Goal: Task Accomplishment & Management: Manage account settings

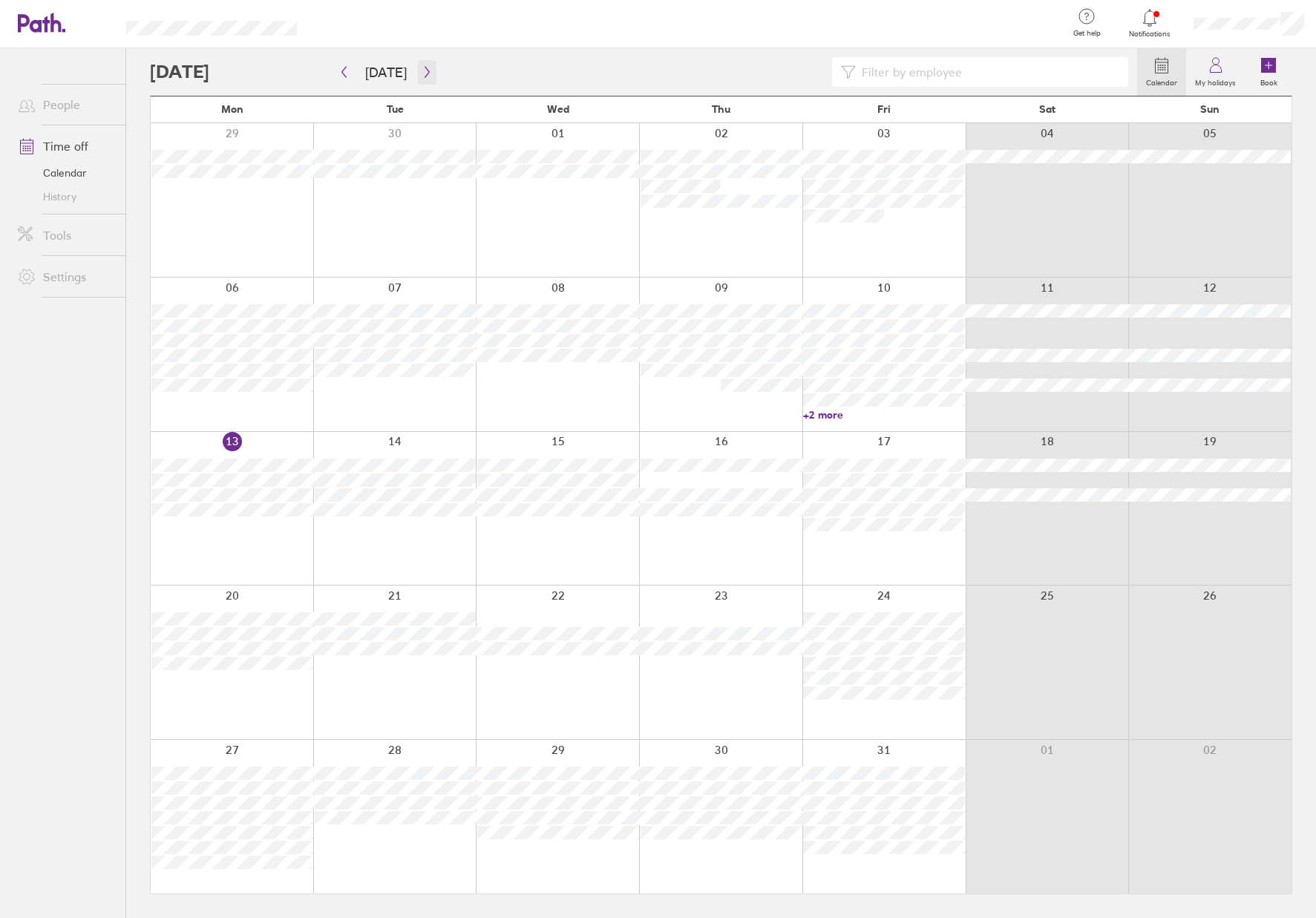
click at [428, 71] on button "button" at bounding box center [427, 72] width 18 height 24
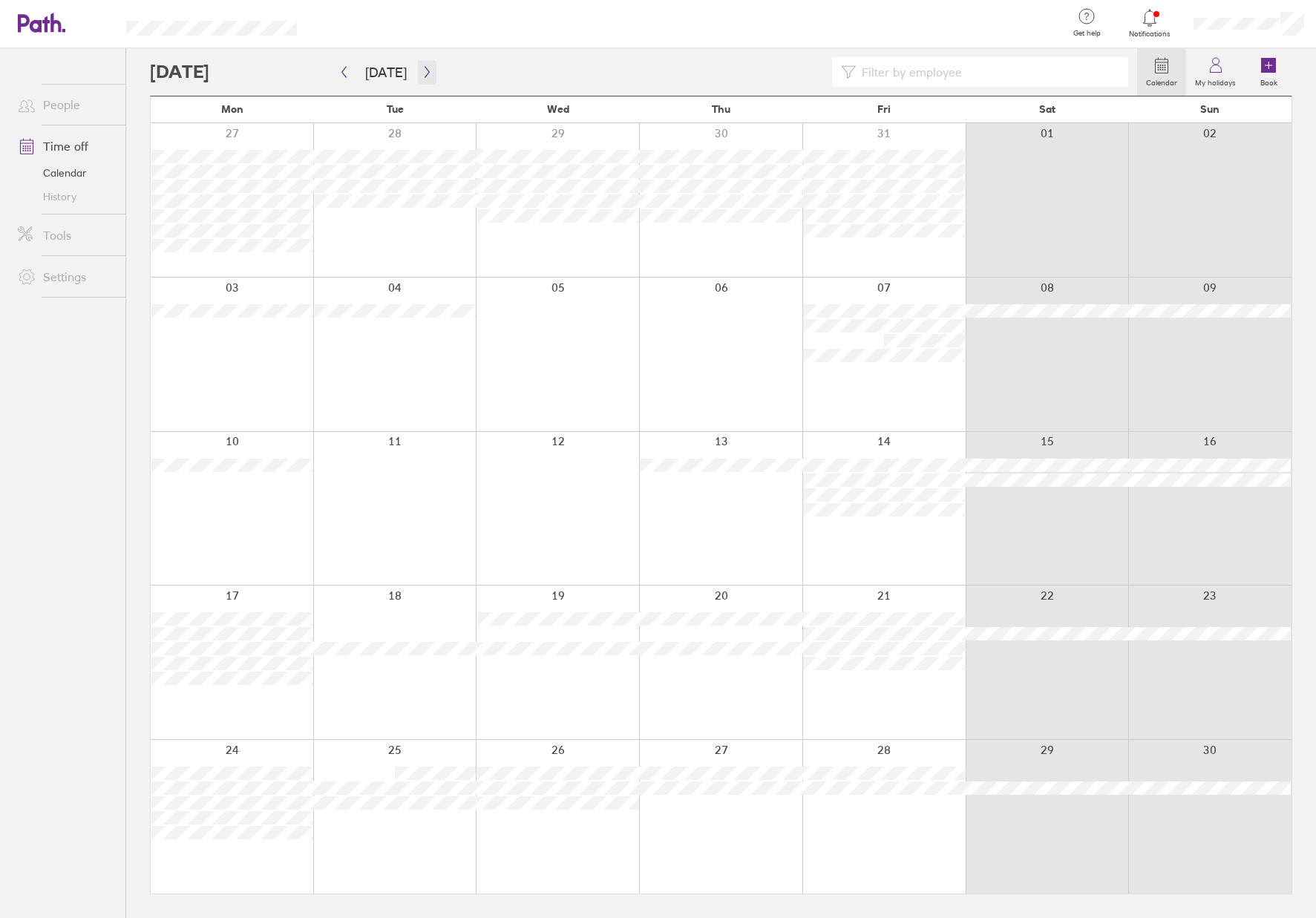
click at [428, 74] on button "button" at bounding box center [427, 72] width 18 height 24
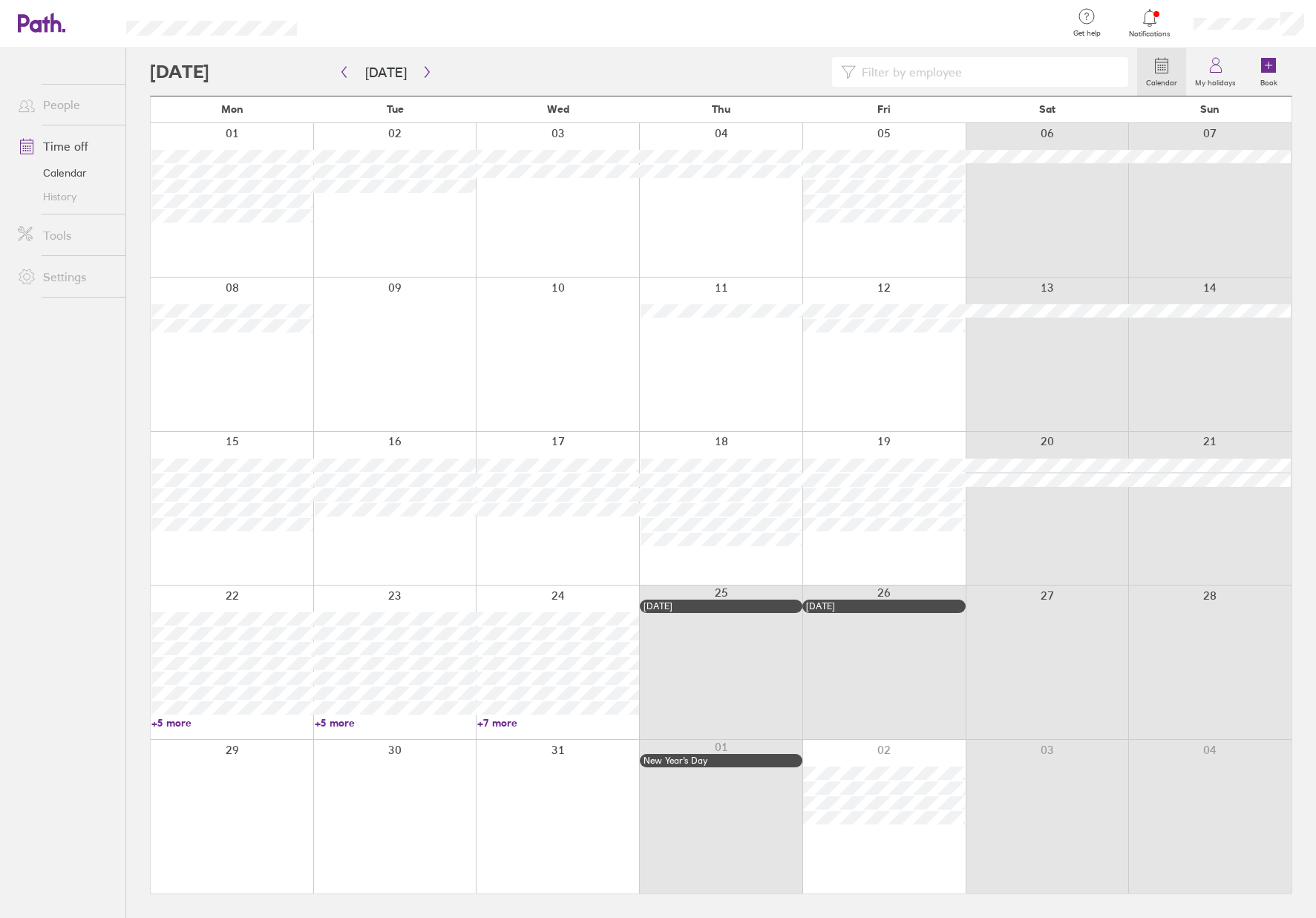
click at [1085, 17] on icon at bounding box center [1085, 16] width 17 height 17
click at [1025, 71] on link "FAQs" at bounding box center [1044, 68] width 149 height 38
click at [1208, 69] on link "My profile" at bounding box center [1242, 68] width 149 height 38
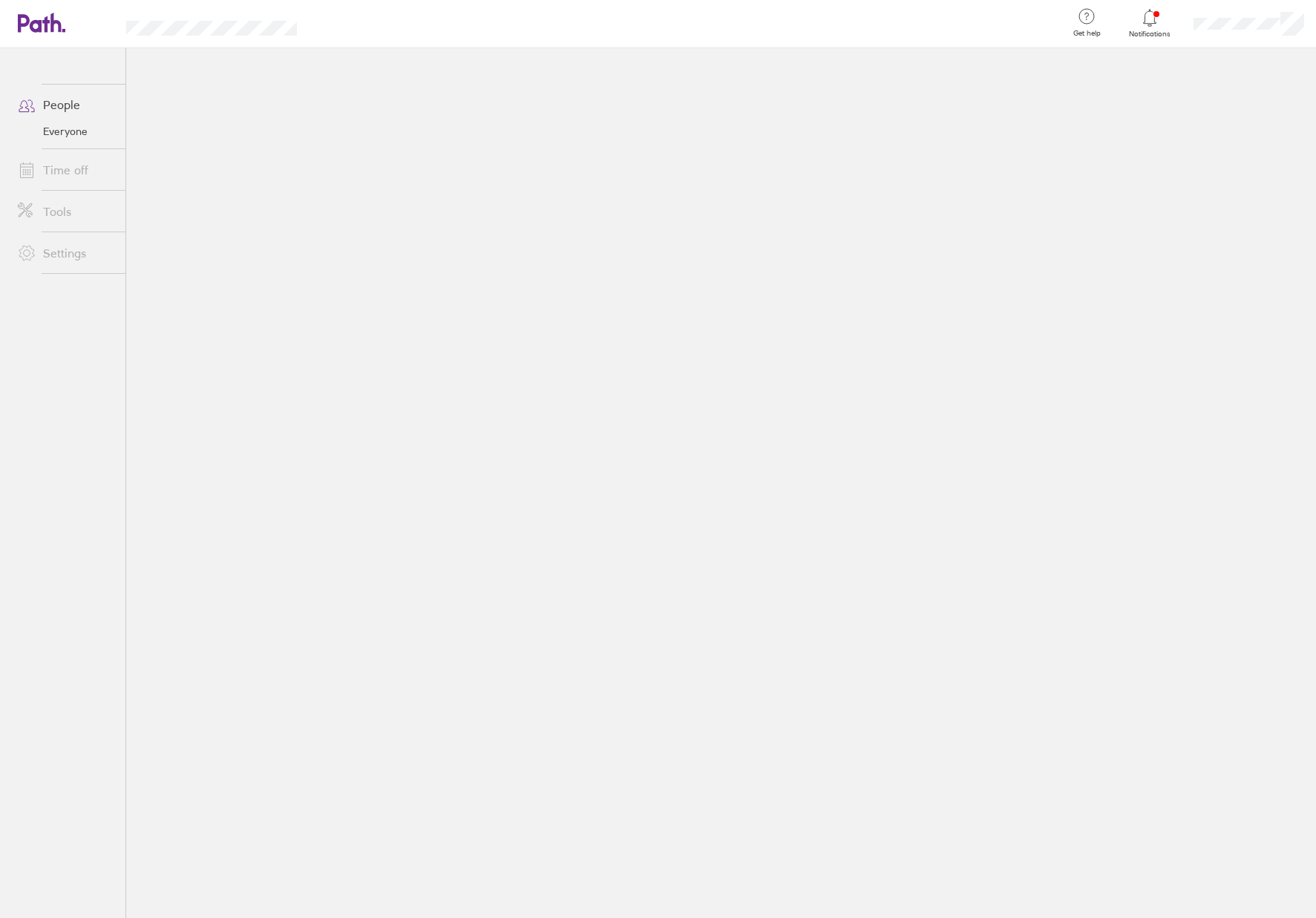
click at [71, 168] on link "Time off" at bounding box center [66, 169] width 120 height 30
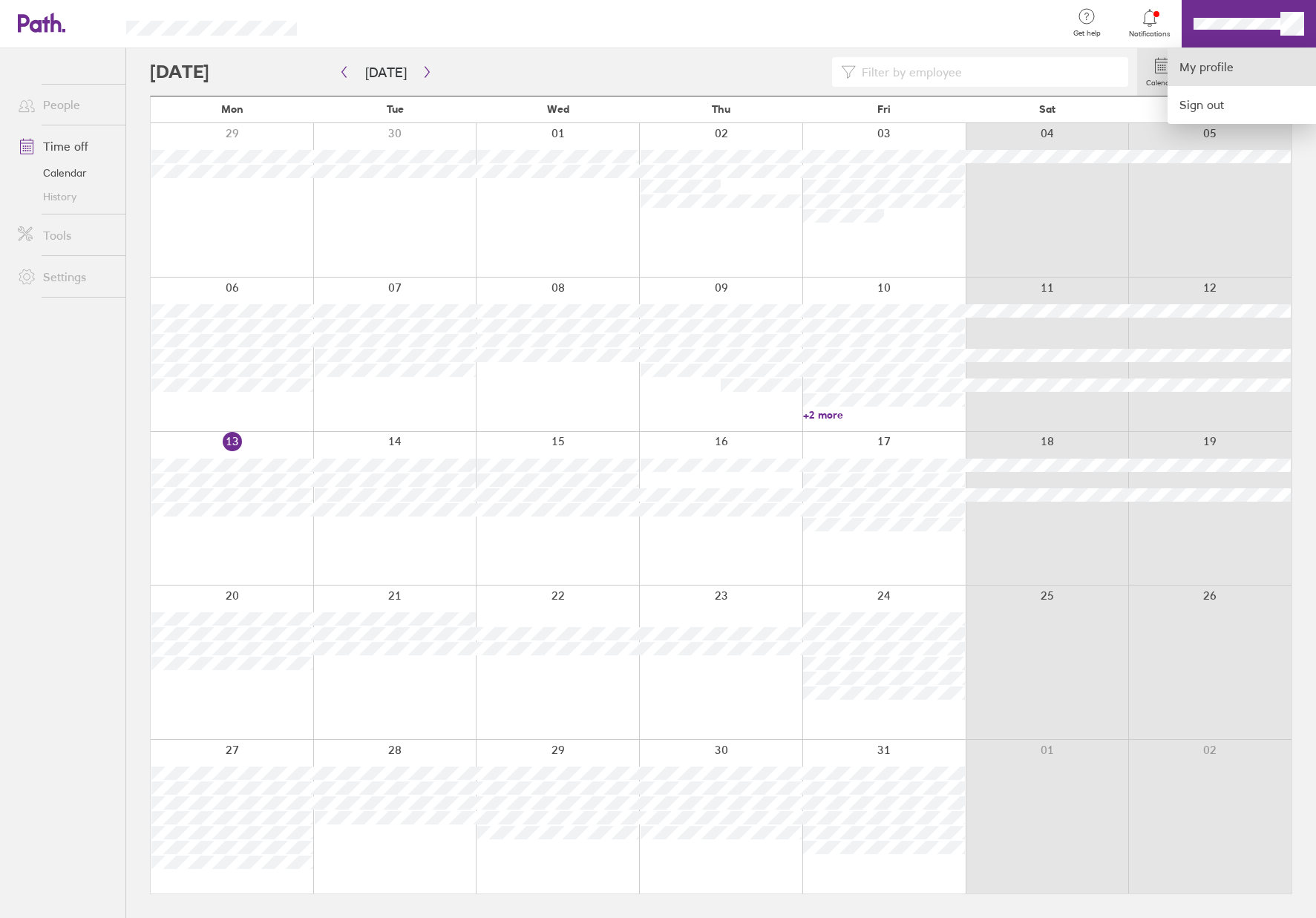
click at [1214, 64] on link "My profile" at bounding box center [1242, 68] width 149 height 38
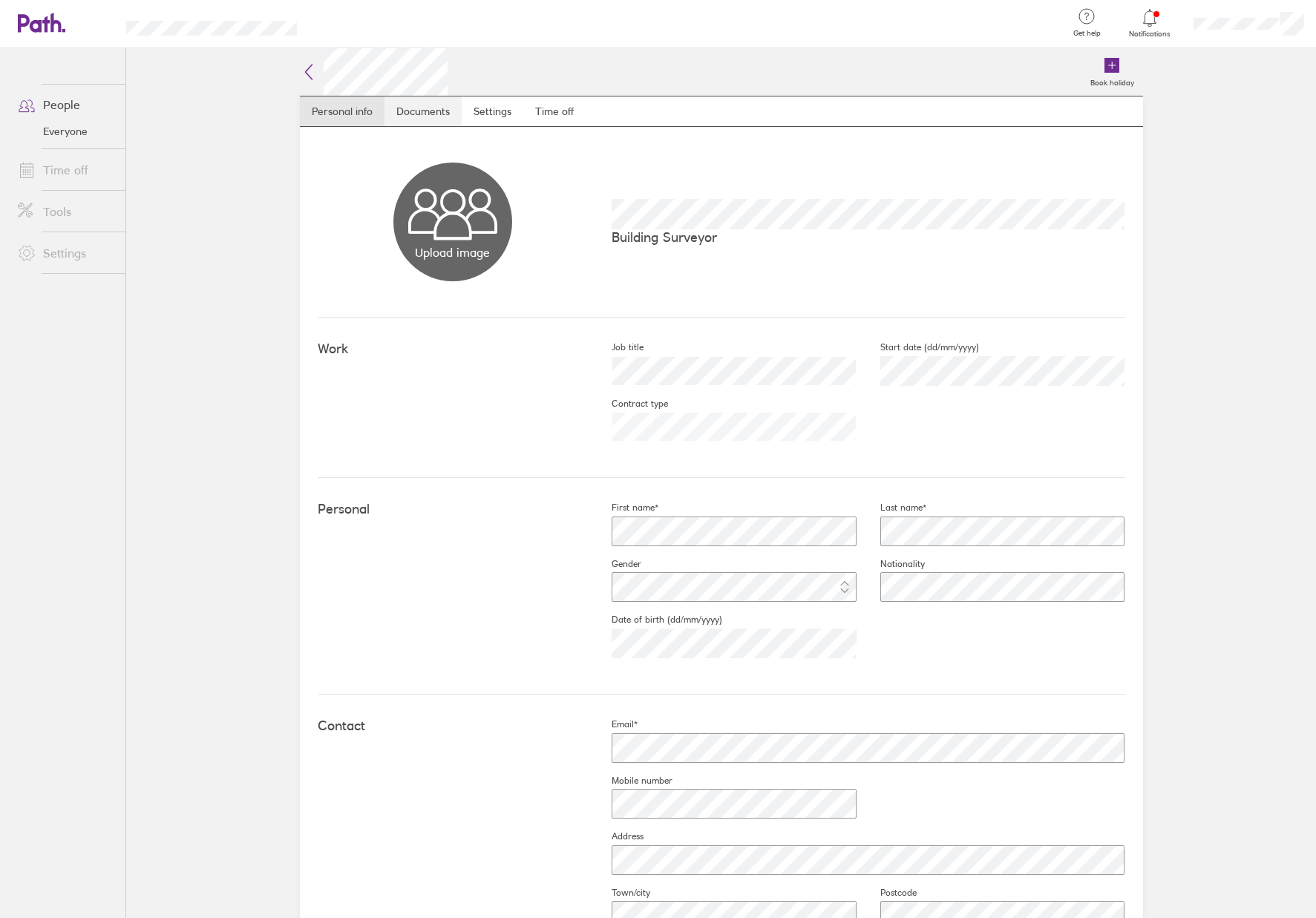
click at [421, 115] on link "Documents" at bounding box center [423, 111] width 77 height 30
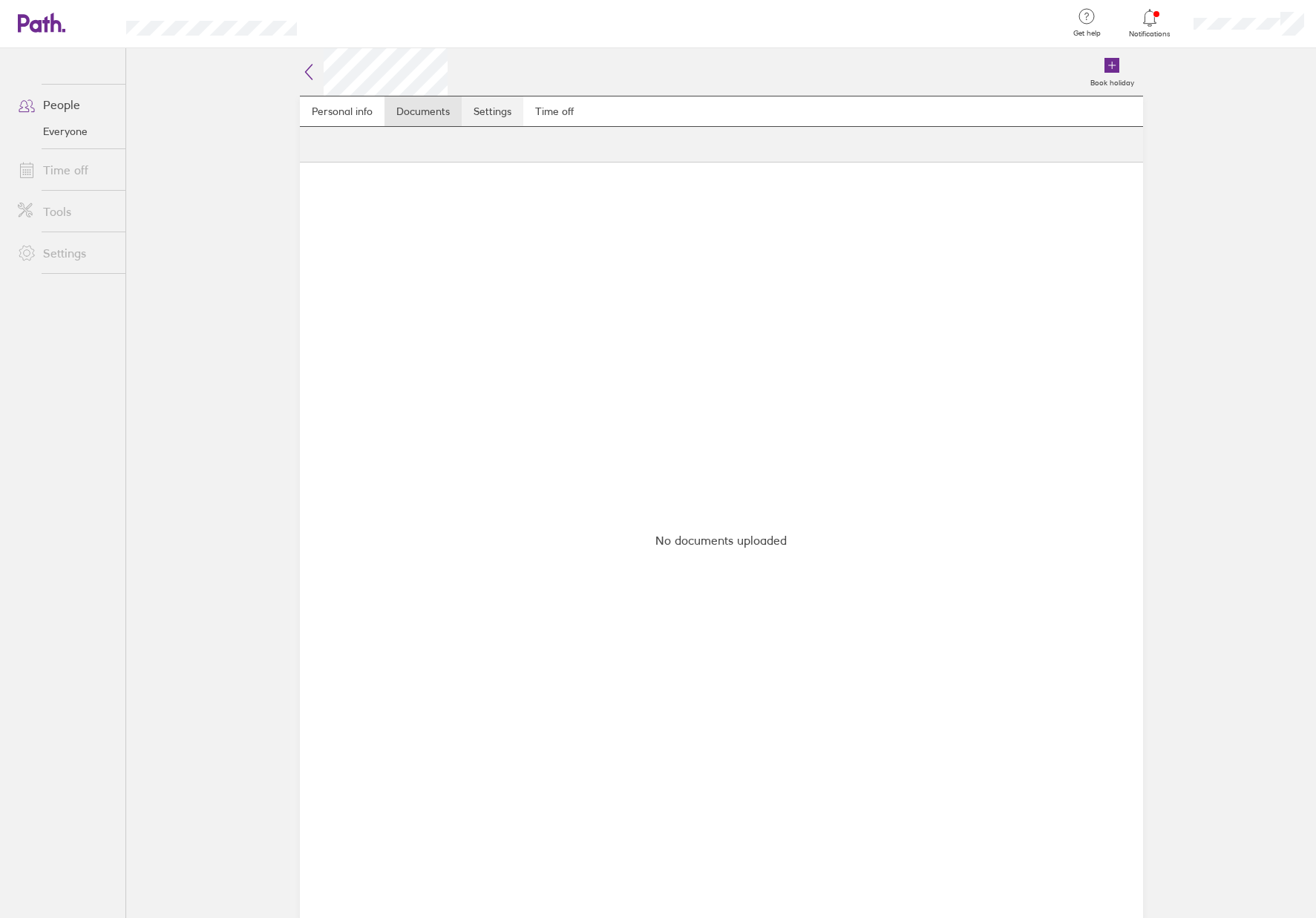
click at [492, 117] on link "Settings" at bounding box center [492, 111] width 61 height 30
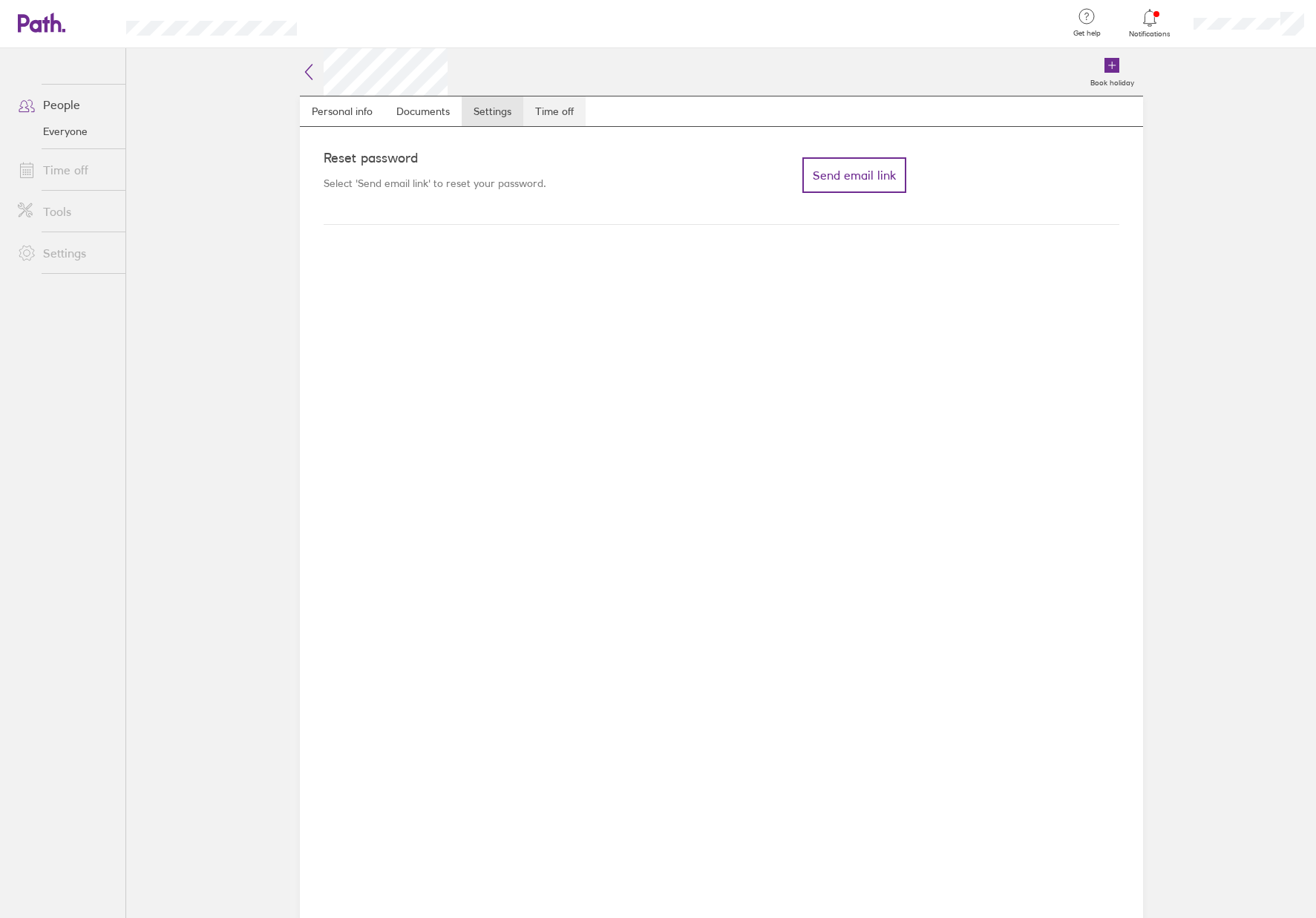
click at [565, 117] on link "Time off" at bounding box center [554, 111] width 62 height 30
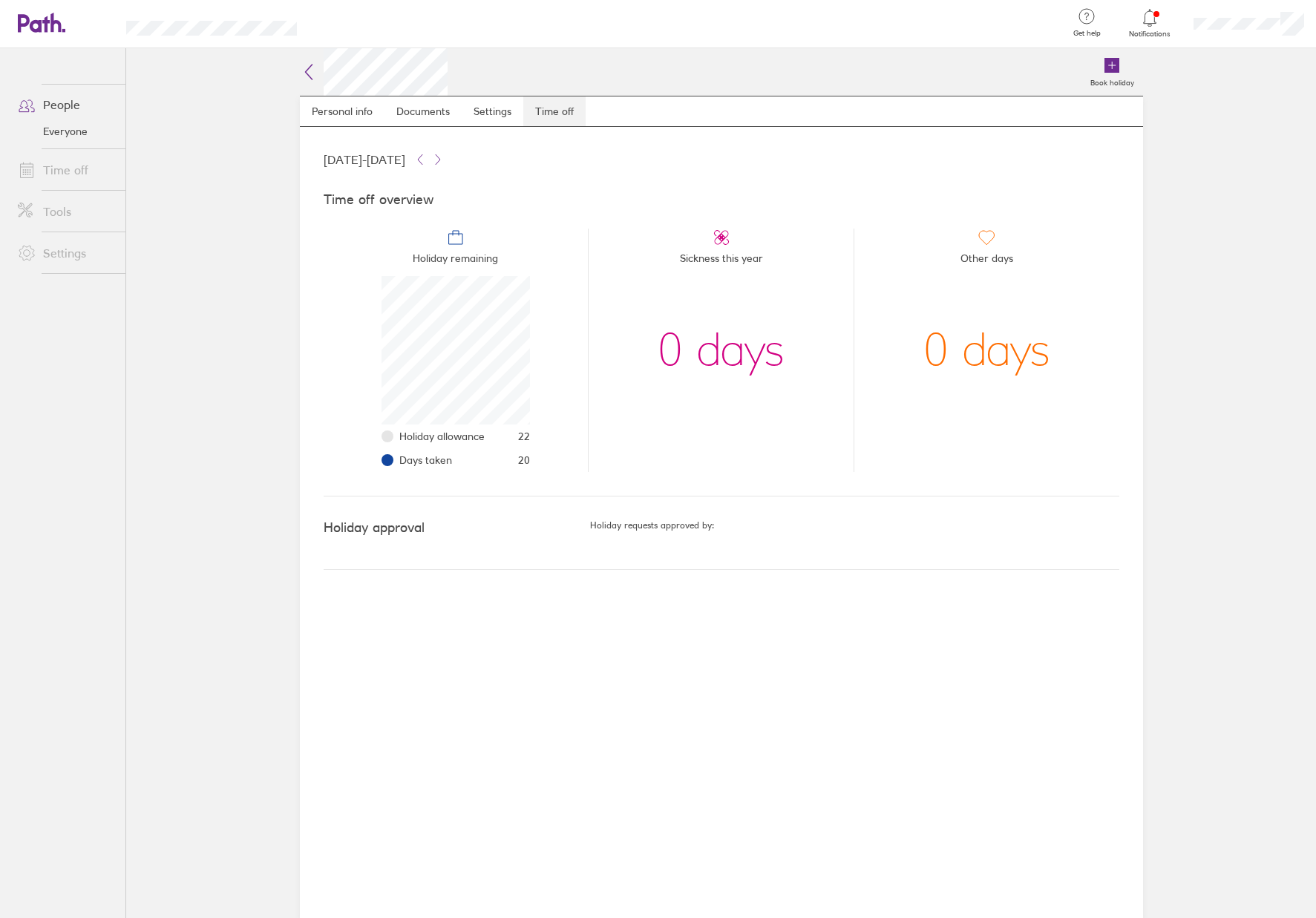
scroll to position [149, 149]
click at [356, 114] on link "Personal info" at bounding box center [342, 111] width 85 height 30
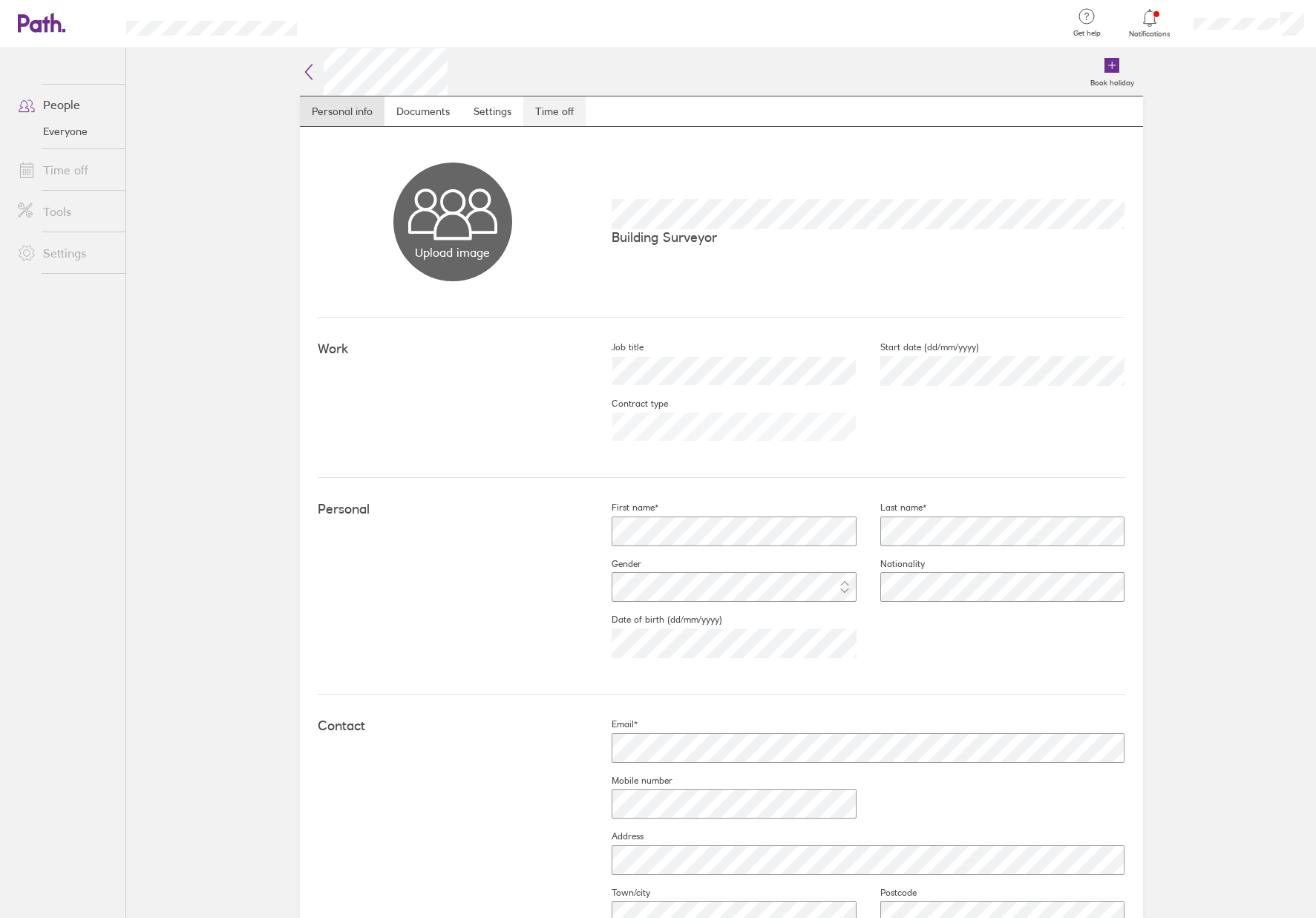
click at [553, 115] on link "Time off" at bounding box center [554, 111] width 62 height 30
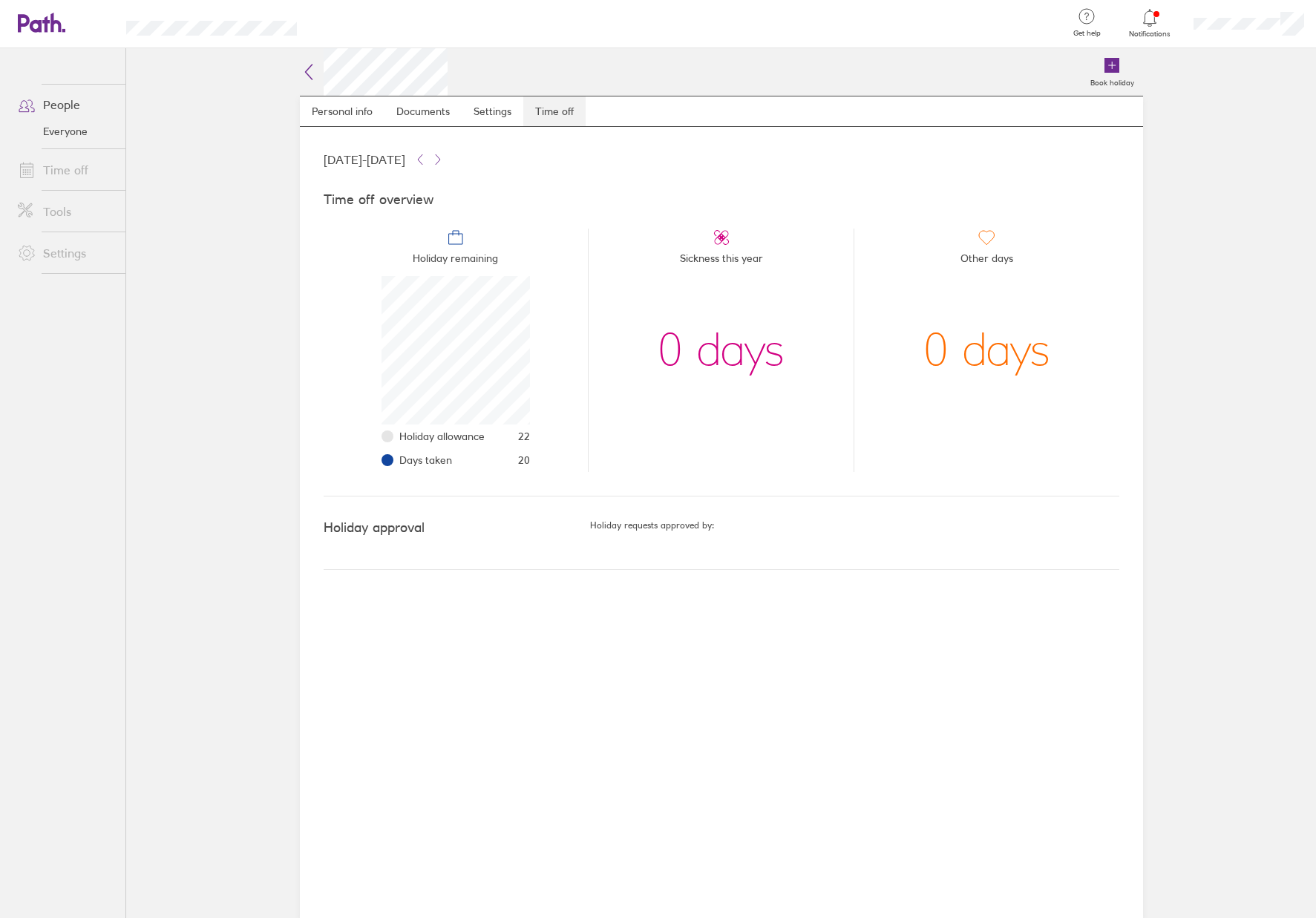
scroll to position [149, 149]
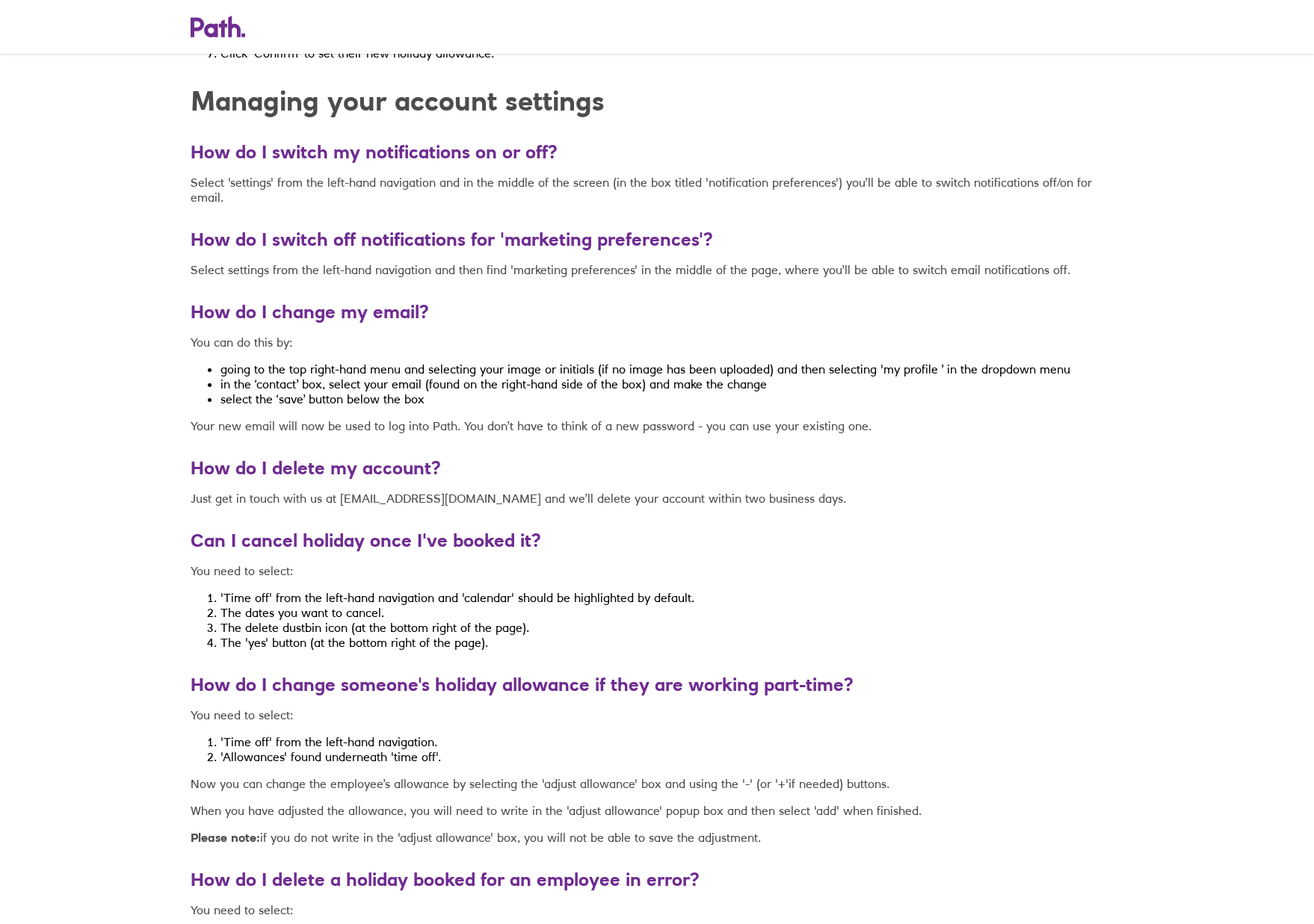
scroll to position [3955, 0]
